Goal: Check status

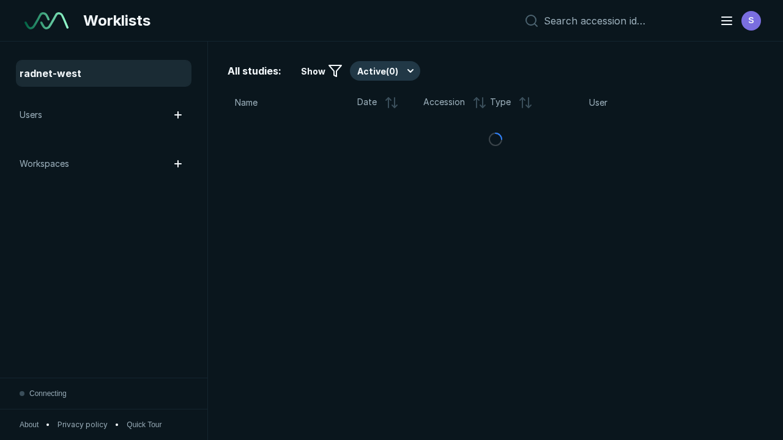
scroll to position [3340, 5095]
